Goal: Information Seeking & Learning: Learn about a topic

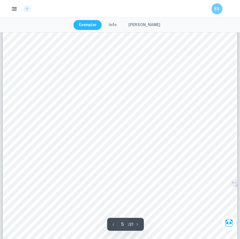
scroll to position [1480, 0]
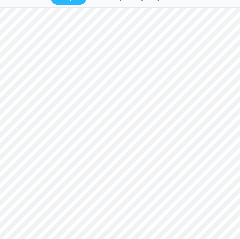
click at [186, 153] on span ") to limit the function and found the new domain of" at bounding box center [156, 154] width 96 height 4
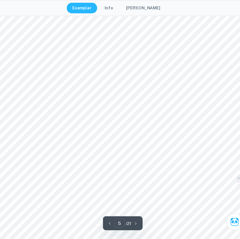
scroll to position [1486, 0]
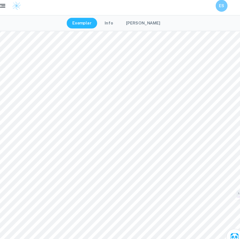
click at [190, 175] on div "4 paper, I could have only been precise as scaling to 3 significant figures. Si…" at bounding box center [120, 95] width 235 height 332
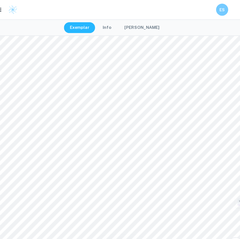
scroll to position [1477, 0]
click at [111, 72] on div "4 paper, I could have only been precise as scaling to 3 significant figures. Si…" at bounding box center [120, 103] width 235 height 332
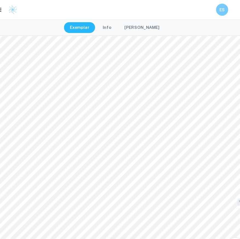
scroll to position [1435, 0]
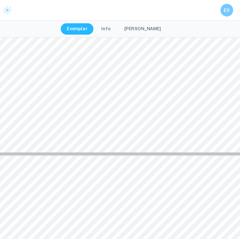
type input "4"
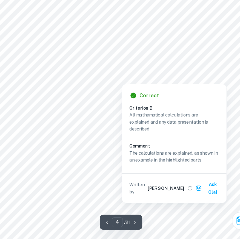
scroll to position [1166, 0]
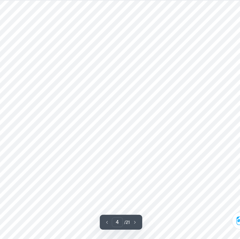
click at [173, 161] on div "3 When looking at Figure 3 , it is noticeable that it is possible to get the mo…" at bounding box center [120, 80] width 235 height 332
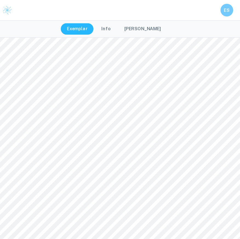
scroll to position [1090, 0]
